Goal: Check status: Check status

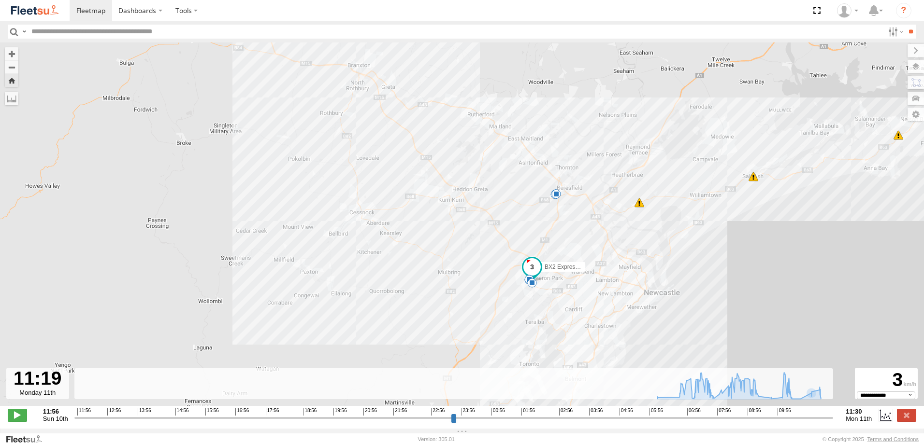
select select "**********"
click at [122, 12] on label "Dashboards" at bounding box center [140, 10] width 57 height 21
click at [127, 7] on label "Dashboards" at bounding box center [140, 10] width 57 height 21
click at [101, 14] on span at bounding box center [90, 10] width 29 height 9
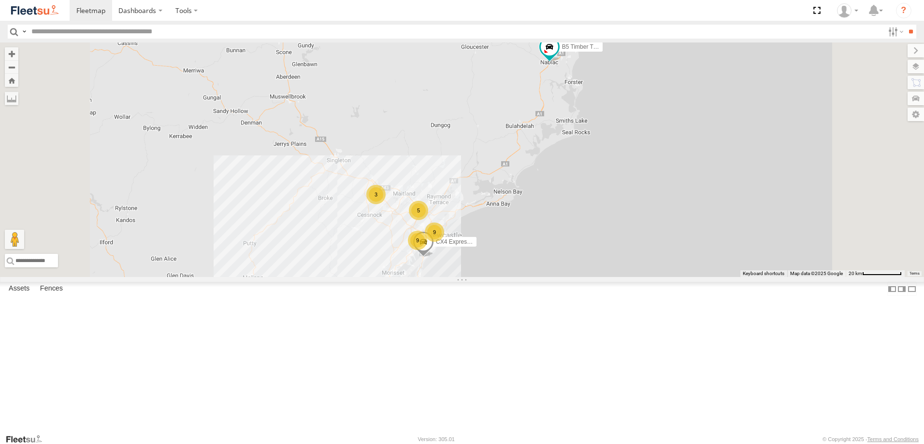
scroll to position [242, 0]
click at [0, 0] on span at bounding box center [0, 0] width 0 height 0
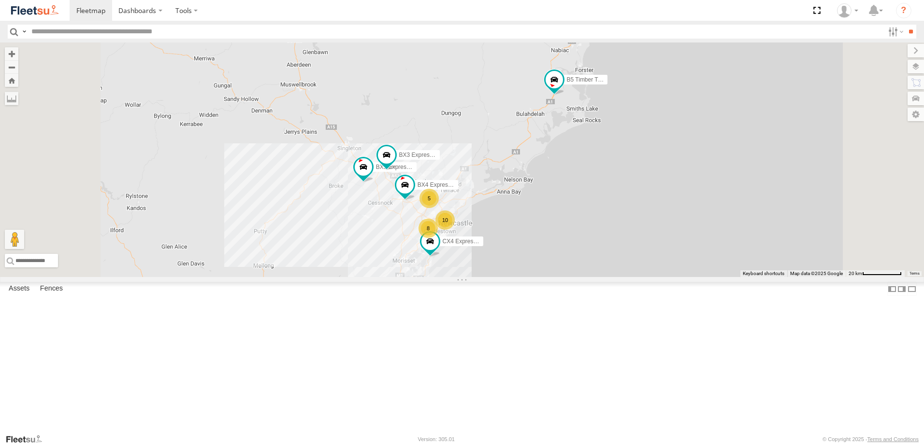
scroll to position [145, 0]
click at [0, 0] on span at bounding box center [0, 0] width 0 height 0
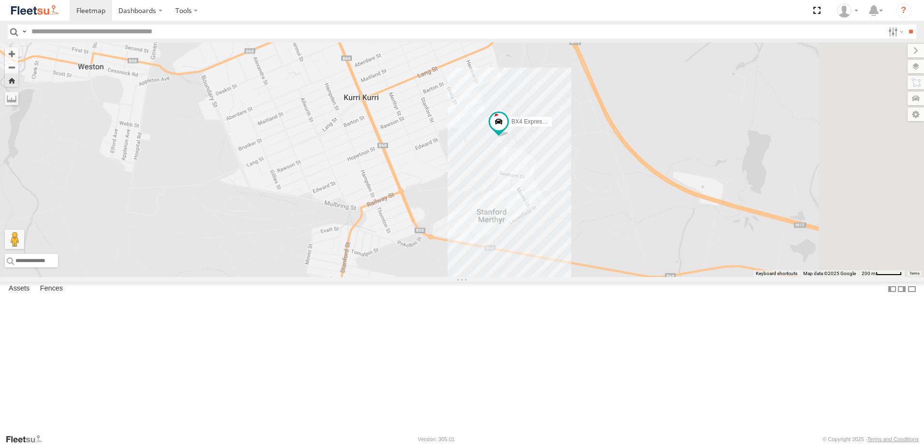
drag, startPoint x: 771, startPoint y: 212, endPoint x: 685, endPoint y: 199, distance: 87.0
click at [698, 199] on div "BX4 Express Ute" at bounding box center [462, 160] width 924 height 235
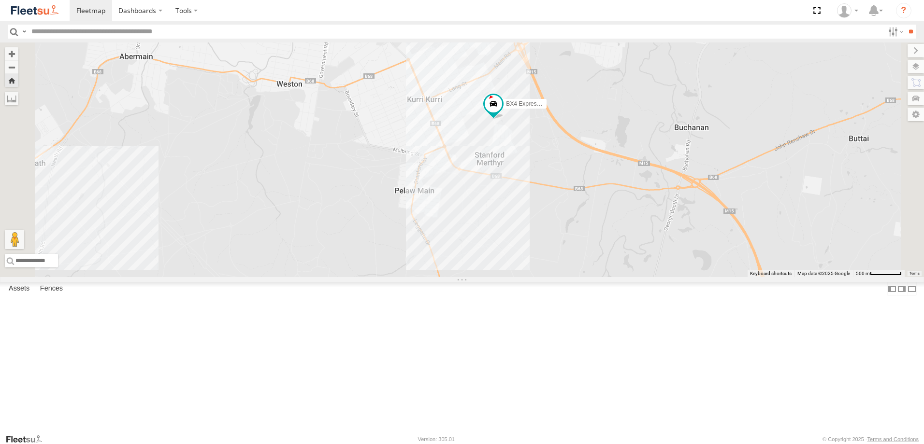
drag, startPoint x: 680, startPoint y: 174, endPoint x: 648, endPoint y: 195, distance: 38.3
click at [656, 192] on div "BX4 Express Ute" at bounding box center [462, 160] width 924 height 235
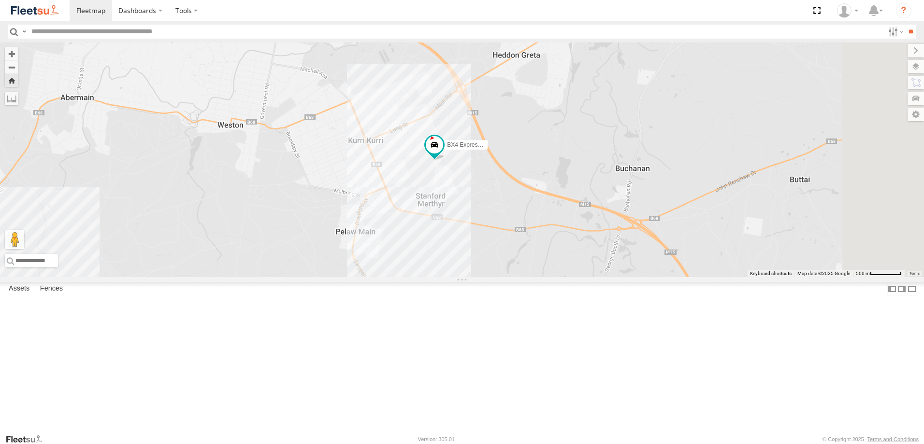
click at [0, 0] on span at bounding box center [0, 0] width 0 height 0
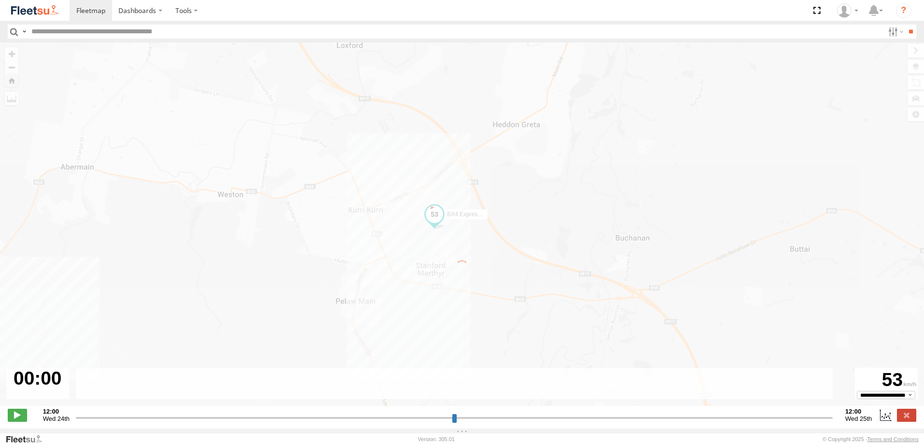
type input "**********"
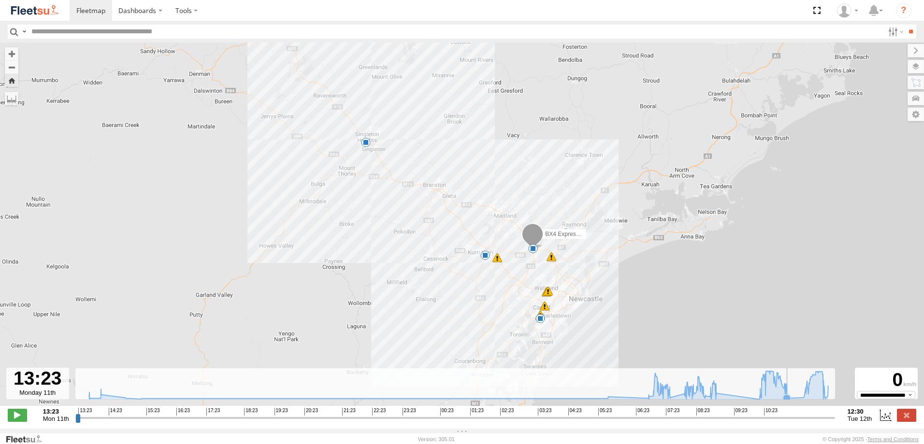
click at [788, 401] on icon at bounding box center [787, 399] width 8 height 8
click at [798, 401] on icon at bounding box center [803, 398] width 10 height 10
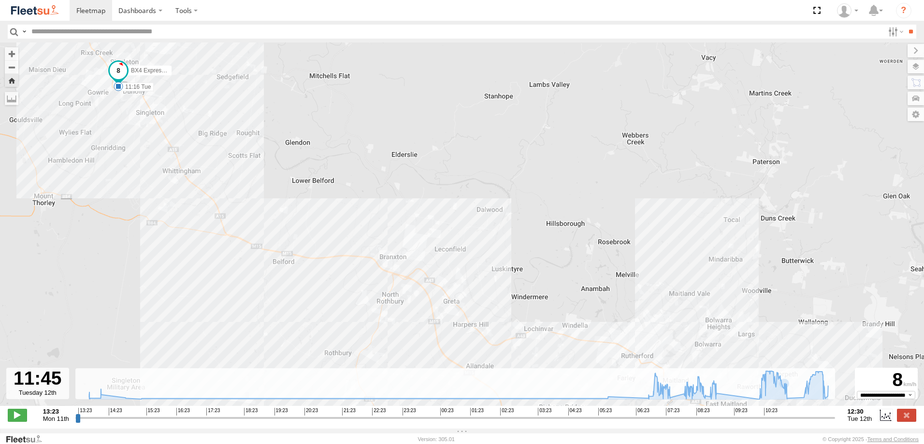
drag, startPoint x: 326, startPoint y: 114, endPoint x: 400, endPoint y: 166, distance: 90.3
click at [384, 154] on div "BX4 Express Ute 07:33 Tue 07:40 Tue 08:12 Tue 08:18 Tue 08:18 Tue 08:54 Tue 10:…" at bounding box center [462, 230] width 924 height 374
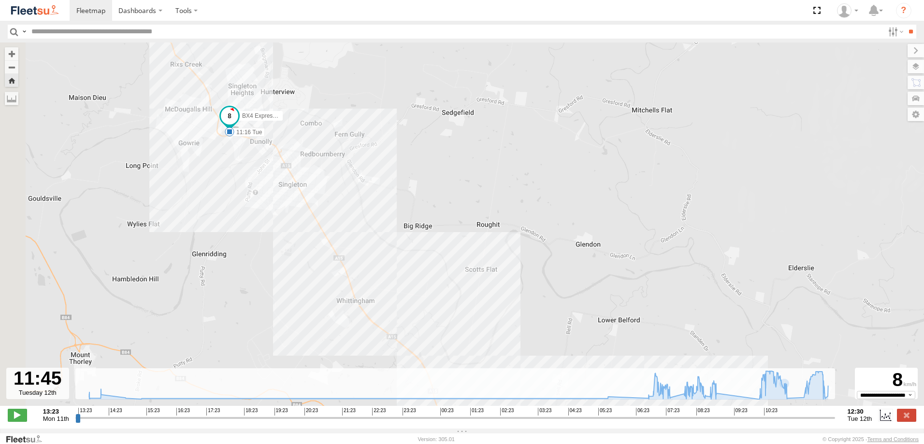
drag, startPoint x: 321, startPoint y: 125, endPoint x: 369, endPoint y: 145, distance: 51.7
click at [360, 141] on div "BX4 Express Ute 07:33 Tue 07:40 Tue 08:12 Tue 08:18 Tue 08:18 Tue 08:54 Tue 10:…" at bounding box center [462, 230] width 924 height 374
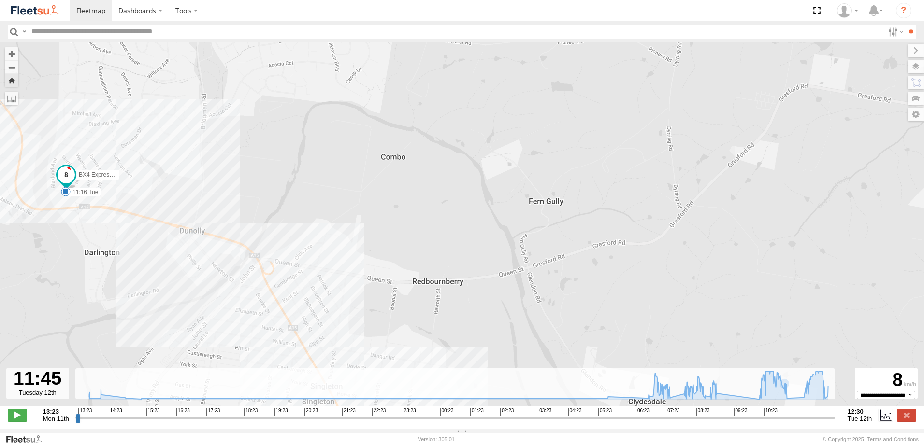
drag, startPoint x: 405, startPoint y: 180, endPoint x: 369, endPoint y: 149, distance: 47.9
click at [369, 149] on div "BX4 Express Ute 07:33 Tue 07:40 Tue 08:12 Tue 08:18 Tue 08:18 Tue 08:54 Tue 10:…" at bounding box center [462, 230] width 924 height 374
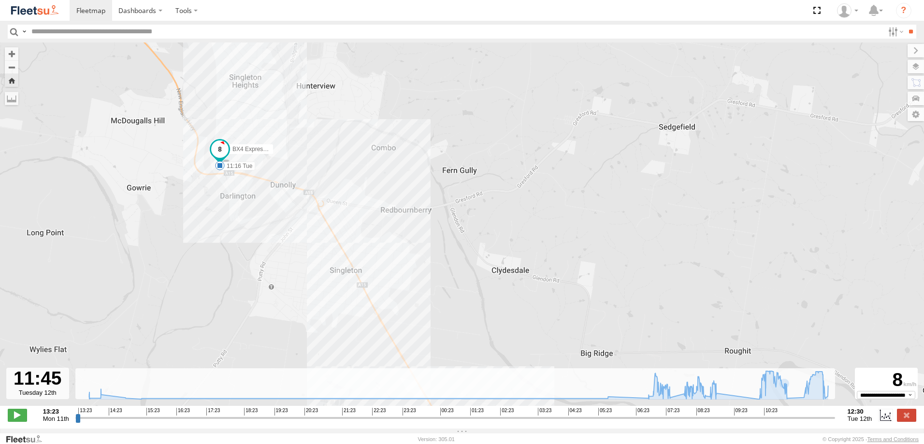
drag, startPoint x: 510, startPoint y: 211, endPoint x: 466, endPoint y: 167, distance: 61.8
click at [466, 169] on div "BX4 Express Ute 07:33 Tue 07:40 Tue 08:12 Tue 08:18 Tue 08:18 Tue 08:54 Tue 10:…" at bounding box center [462, 230] width 924 height 374
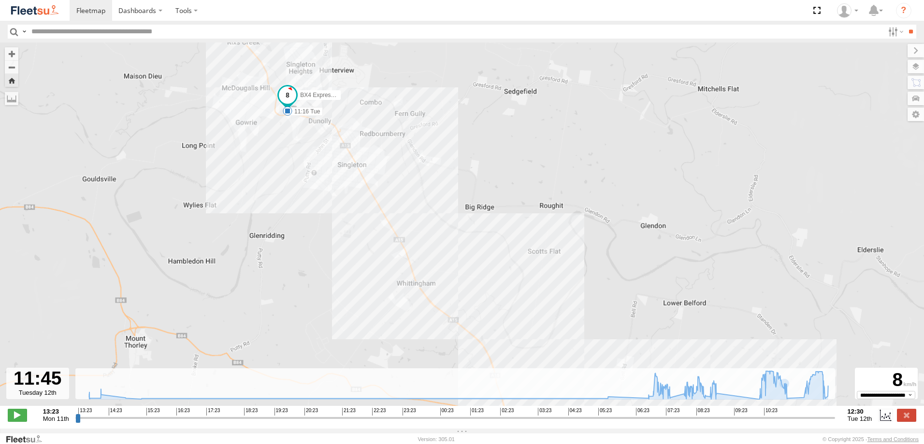
drag, startPoint x: 581, startPoint y: 198, endPoint x: 529, endPoint y: 143, distance: 75.5
click at [542, 153] on div "BX4 Express Ute 07:33 Tue 07:40 Tue 08:12 Tue 08:18 Tue 08:18 Tue 08:54 Tue 10:…" at bounding box center [462, 230] width 924 height 374
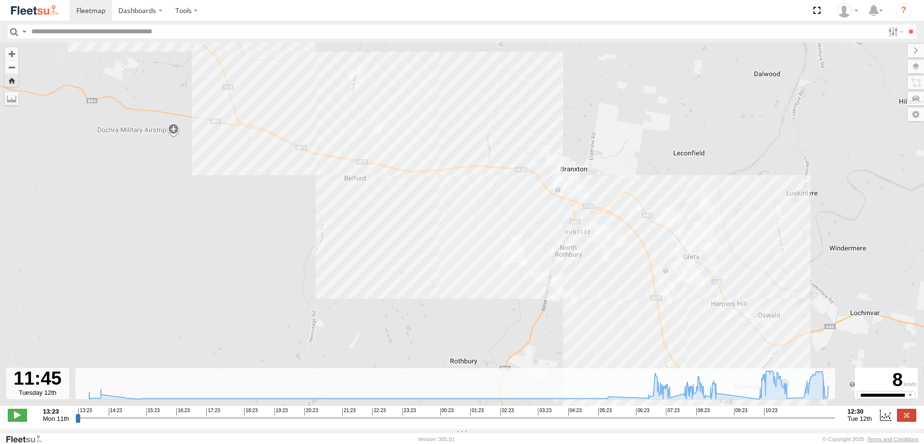
drag, startPoint x: 547, startPoint y: 193, endPoint x: 506, endPoint y: 157, distance: 54.8
click at [511, 160] on div "BX4 Express Ute 07:33 Tue 07:40 Tue 08:12 Tue 08:18 Tue 08:18 Tue 08:54 Tue 10:…" at bounding box center [462, 230] width 924 height 374
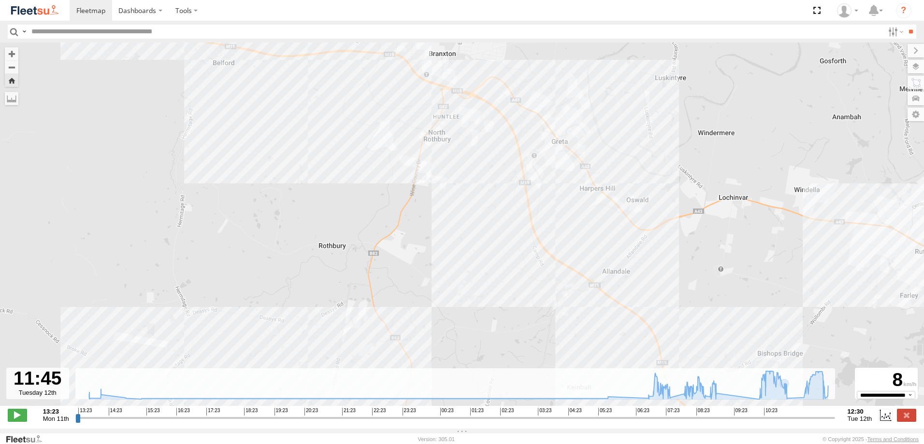
drag, startPoint x: 656, startPoint y: 244, endPoint x: 619, endPoint y: 202, distance: 56.8
click at [624, 206] on div "BX4 Express Ute 07:33 Tue 07:40 Tue 08:12 Tue 08:18 Tue 08:18 Tue 08:54 Tue 10:…" at bounding box center [462, 230] width 924 height 374
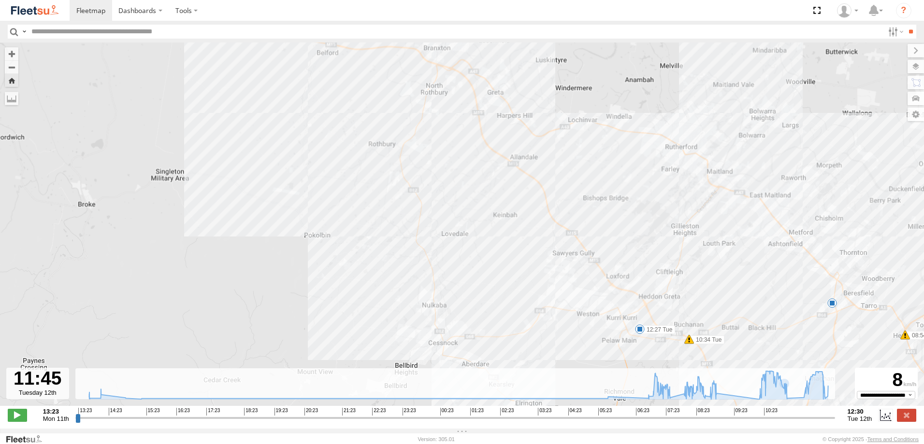
drag, startPoint x: 731, startPoint y: 241, endPoint x: 665, endPoint y: 192, distance: 82.2
click at [665, 192] on div "BX4 Express Ute 07:33 Tue 07:40 Tue 08:12 Tue 08:18 Tue 08:18 Tue 08:54 Tue 10:…" at bounding box center [462, 230] width 924 height 374
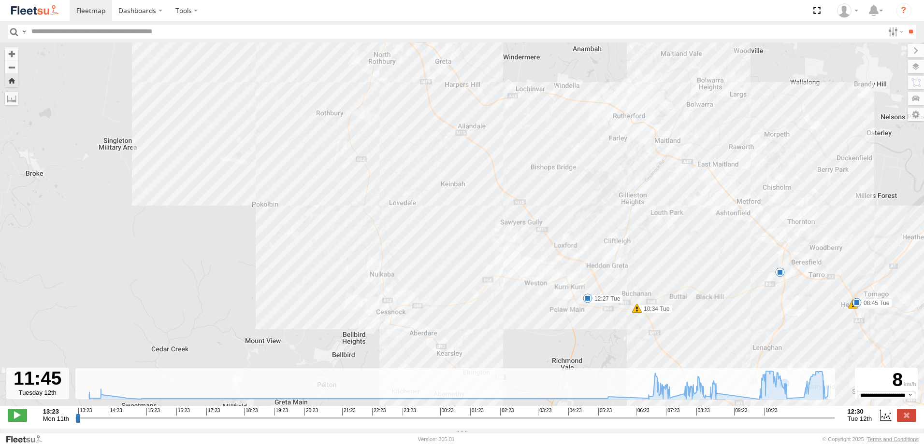
drag, startPoint x: 668, startPoint y: 242, endPoint x: 641, endPoint y: 216, distance: 36.9
click at [641, 217] on div "BX4 Express Ute 07:33 Tue 07:40 Tue 08:12 Tue 08:18 Tue 08:18 Tue 08:54 Tue 10:…" at bounding box center [462, 230] width 924 height 374
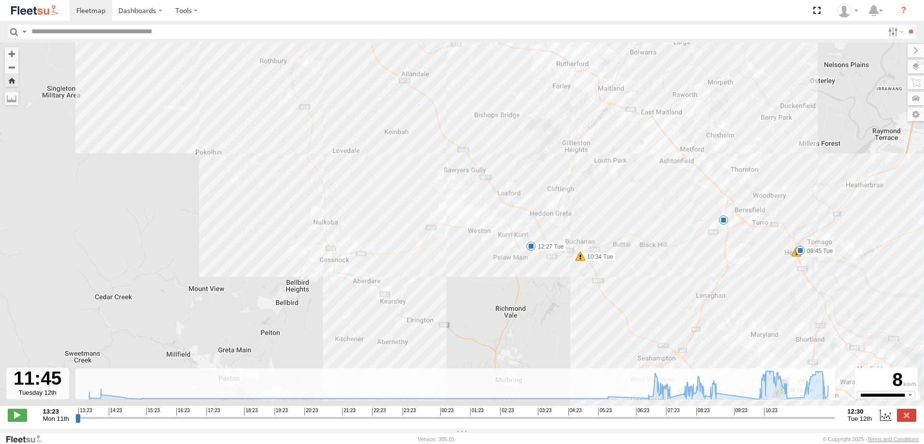
drag, startPoint x: 688, startPoint y: 242, endPoint x: 627, endPoint y: 207, distance: 70.1
click at [627, 207] on div "BX4 Express Ute 07:33 Tue 07:40 Tue 08:12 Tue 08:18 Tue 08:18 Tue 08:54 Tue 10:…" at bounding box center [462, 230] width 924 height 374
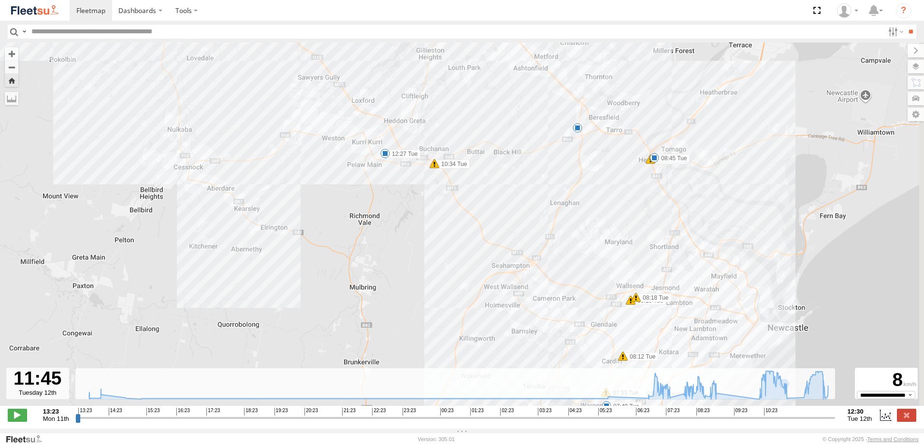
drag, startPoint x: 638, startPoint y: 237, endPoint x: 623, endPoint y: 223, distance: 20.5
click at [628, 227] on div "BX4 Express Ute 07:33 Tue 07:40 Tue 08:12 Tue 08:18 Tue 08:18 Tue 08:54 Tue 10:…" at bounding box center [462, 230] width 924 height 374
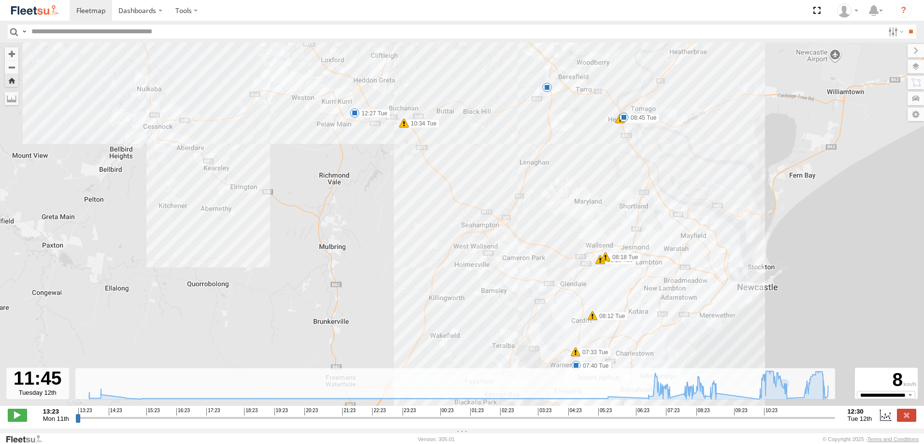
drag, startPoint x: 721, startPoint y: 197, endPoint x: 700, endPoint y: 166, distance: 36.8
click at [704, 170] on div "BX4 Express Ute 07:33 Tue 07:40 Tue 08:12 Tue 08:18 Tue 08:18 Tue 08:54 Tue 10:…" at bounding box center [462, 230] width 924 height 374
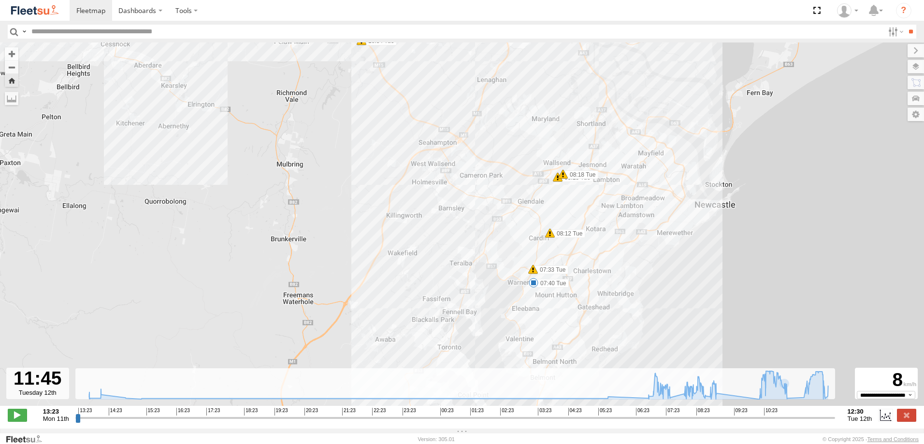
drag, startPoint x: 687, startPoint y: 162, endPoint x: 684, endPoint y: 155, distance: 8.3
click at [685, 156] on div "BX4 Express Ute 07:33 Tue 07:40 Tue 08:12 Tue 08:18 Tue 08:18 Tue 08:54 Tue 10:…" at bounding box center [462, 230] width 924 height 374
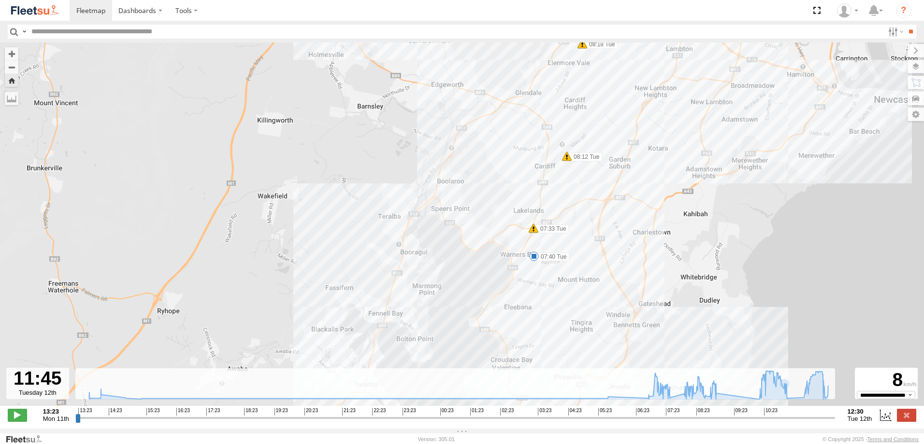
click at [627, 246] on div "BX4 Express Ute 07:33 Tue 07:40 Tue 08:12 Tue 08:18 Tue 08:18 Tue 08:54 Tue 10:…" at bounding box center [462, 230] width 924 height 374
